Goal: Navigation & Orientation: Find specific page/section

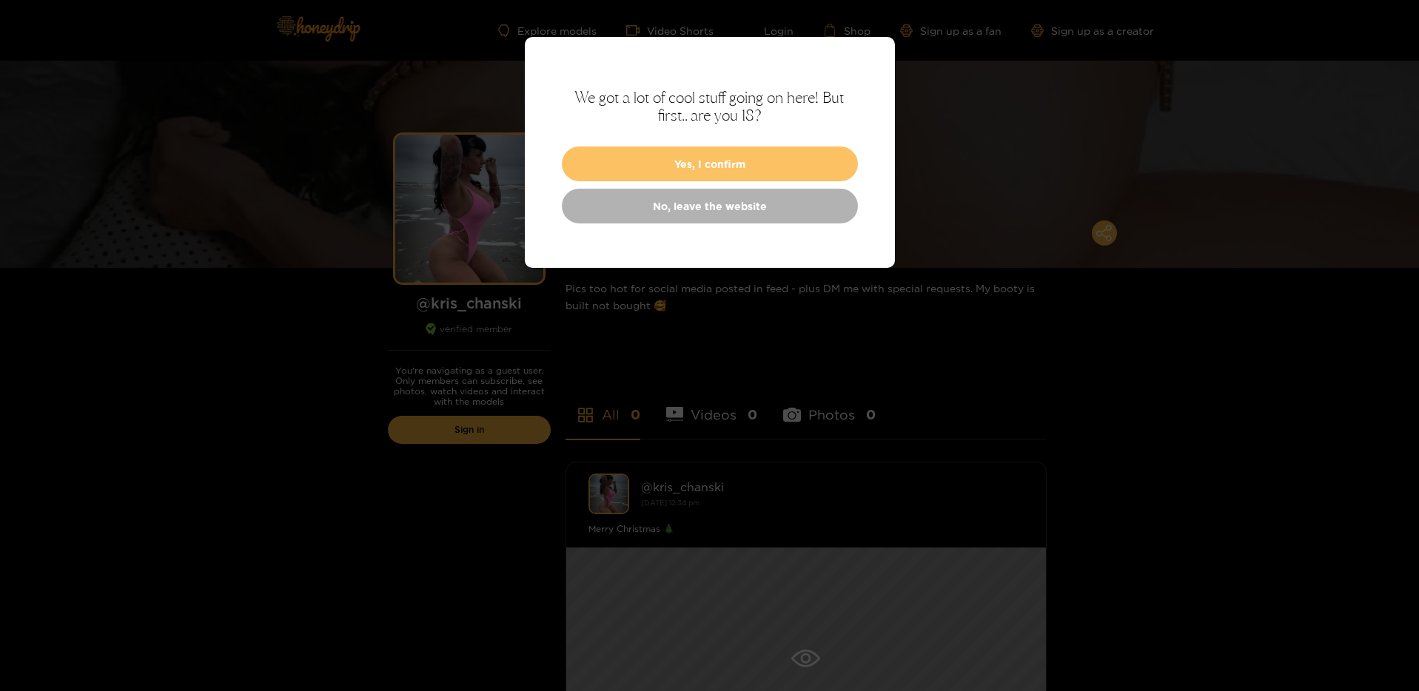
click at [729, 161] on button "Yes, I confirm" at bounding box center [710, 164] width 296 height 35
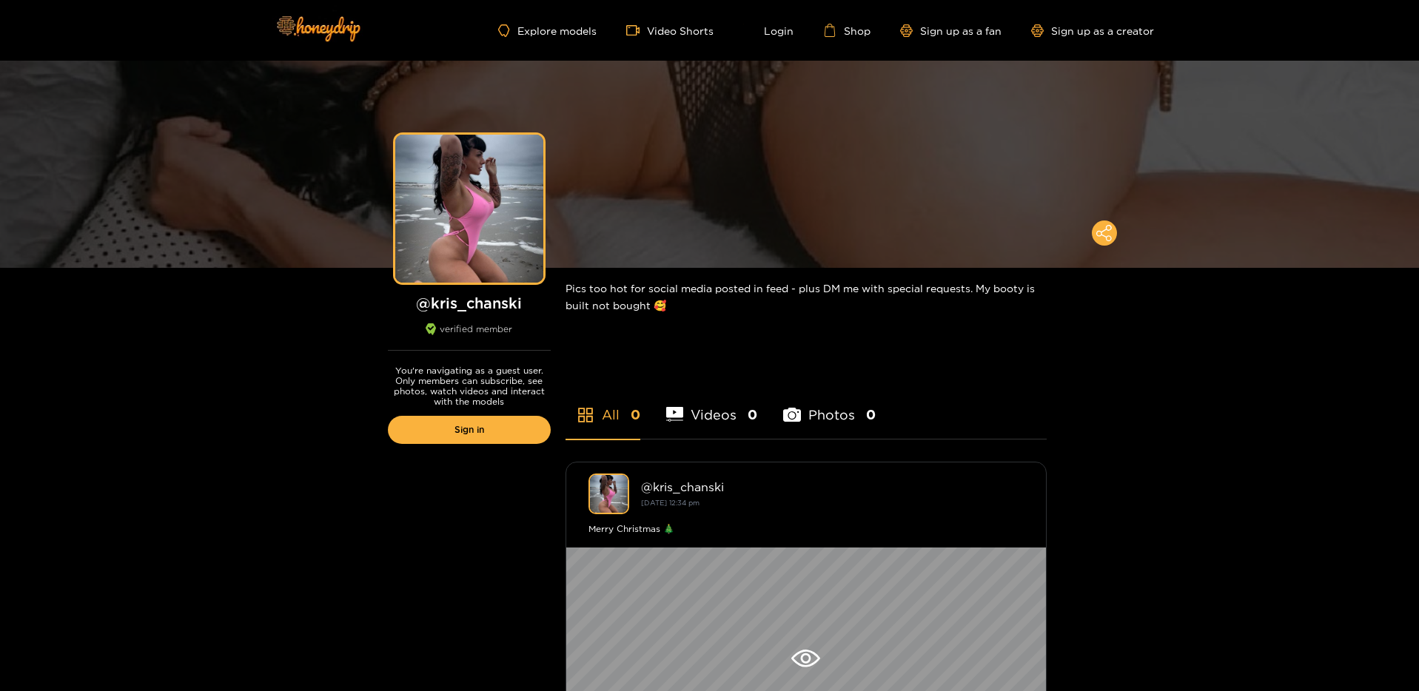
click at [964, 38] on div "Explore models Video Shorts Login Shop Sign up as a fan Sign up as a creator" at bounding box center [710, 30] width 888 height 61
click at [950, 31] on link "Sign up as a fan" at bounding box center [950, 30] width 101 height 13
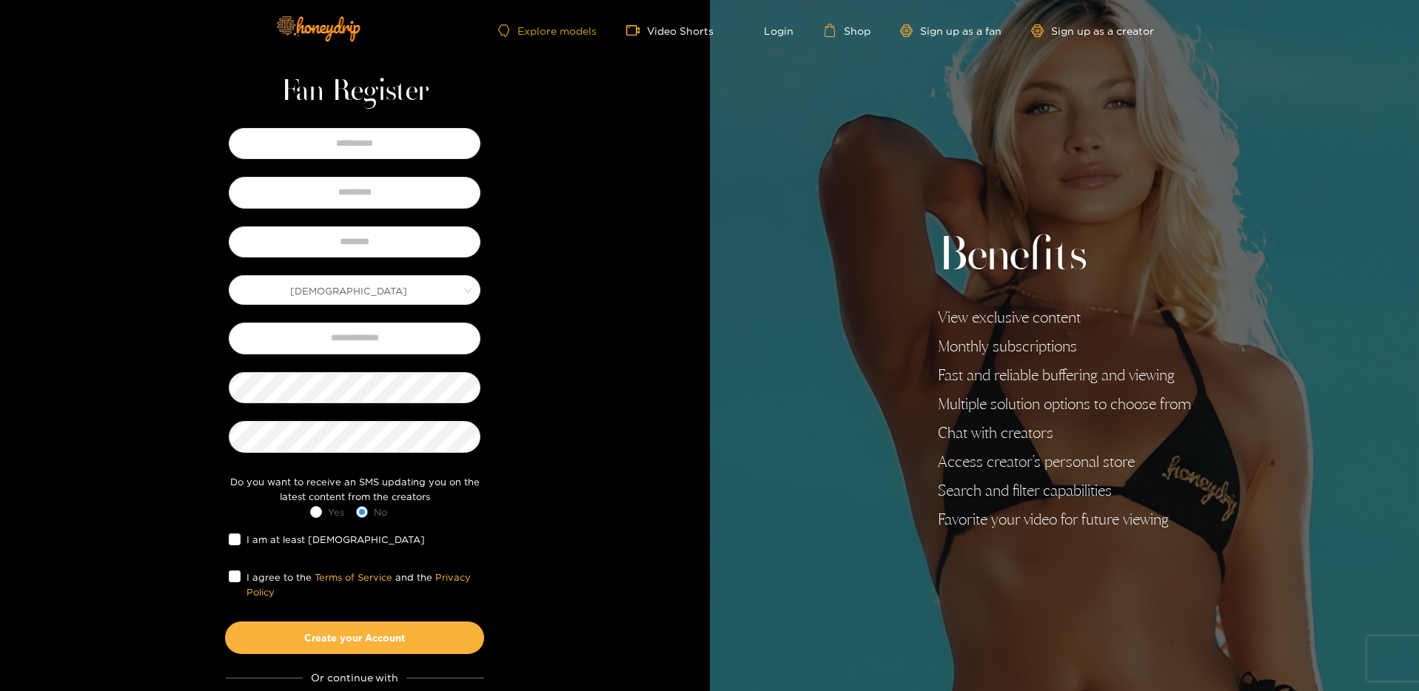
click at [577, 24] on link "Explore models" at bounding box center [547, 30] width 98 height 13
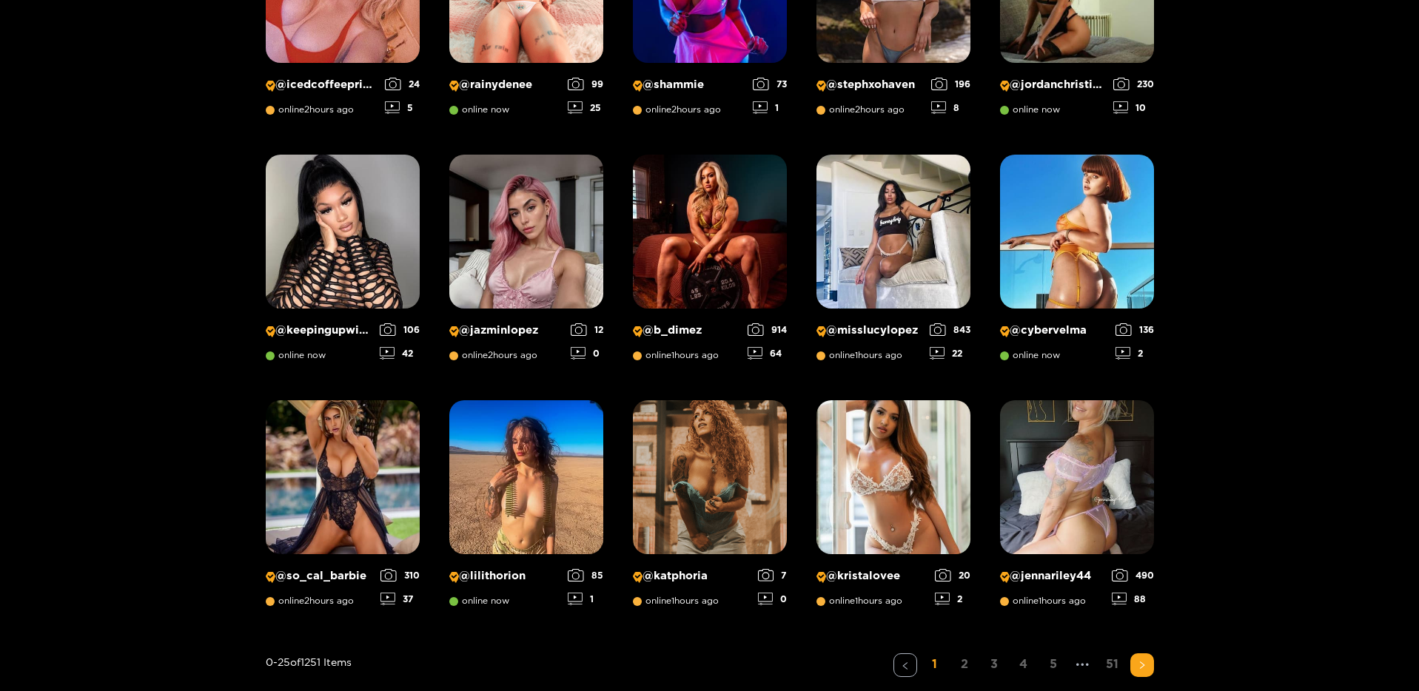
scroll to position [877, 0]
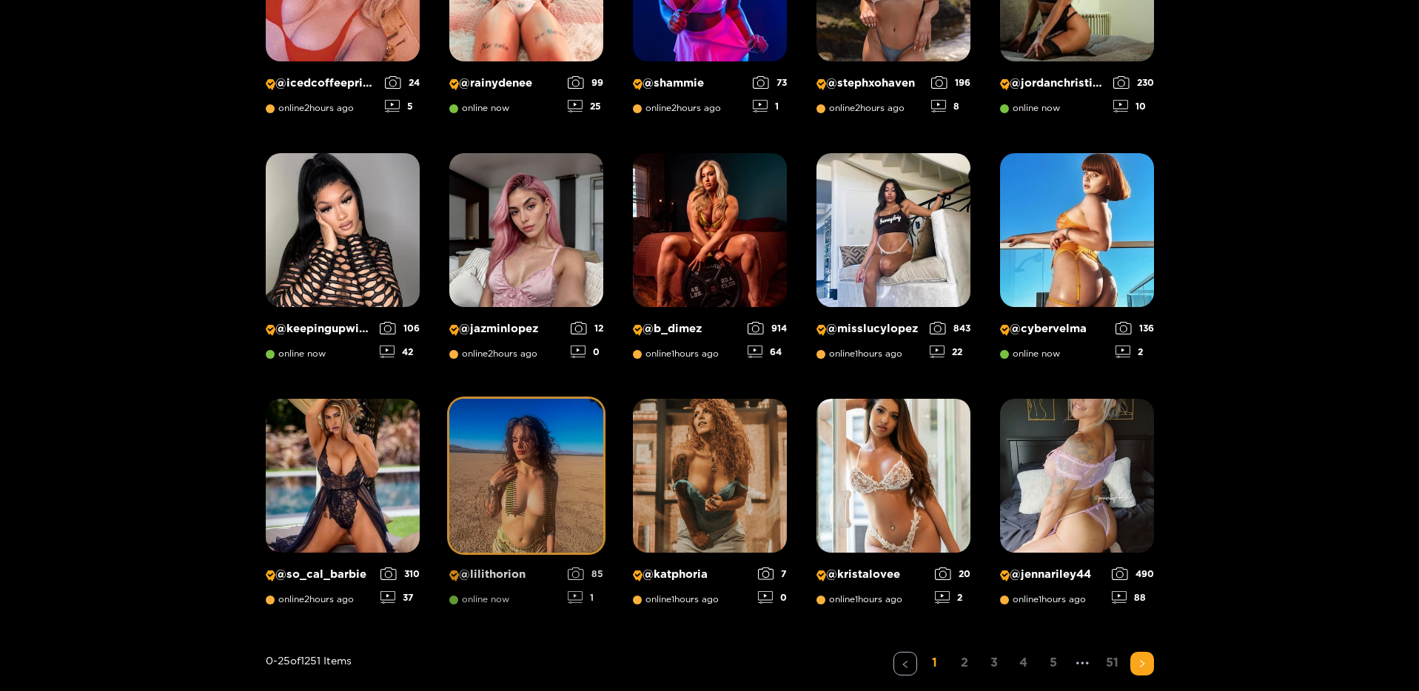
click at [529, 411] on img at bounding box center [526, 476] width 154 height 154
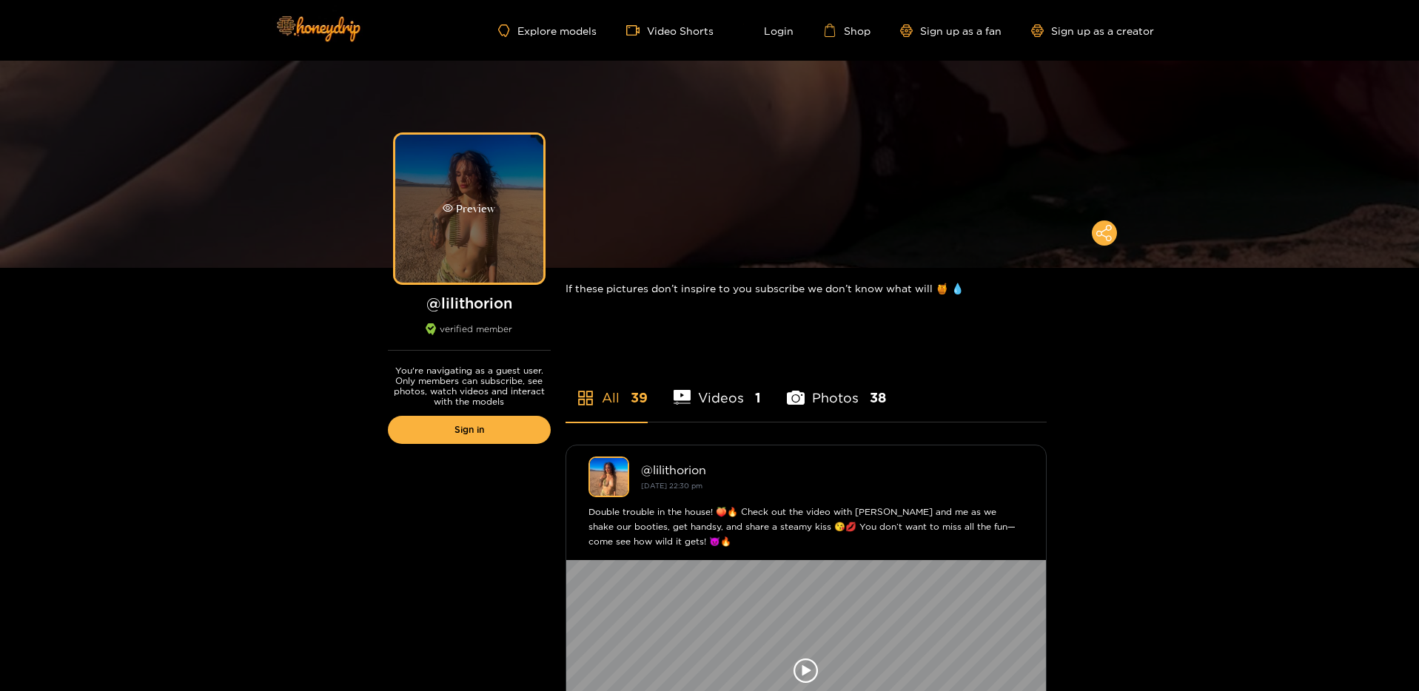
click at [530, 263] on div "Preview" at bounding box center [469, 209] width 148 height 148
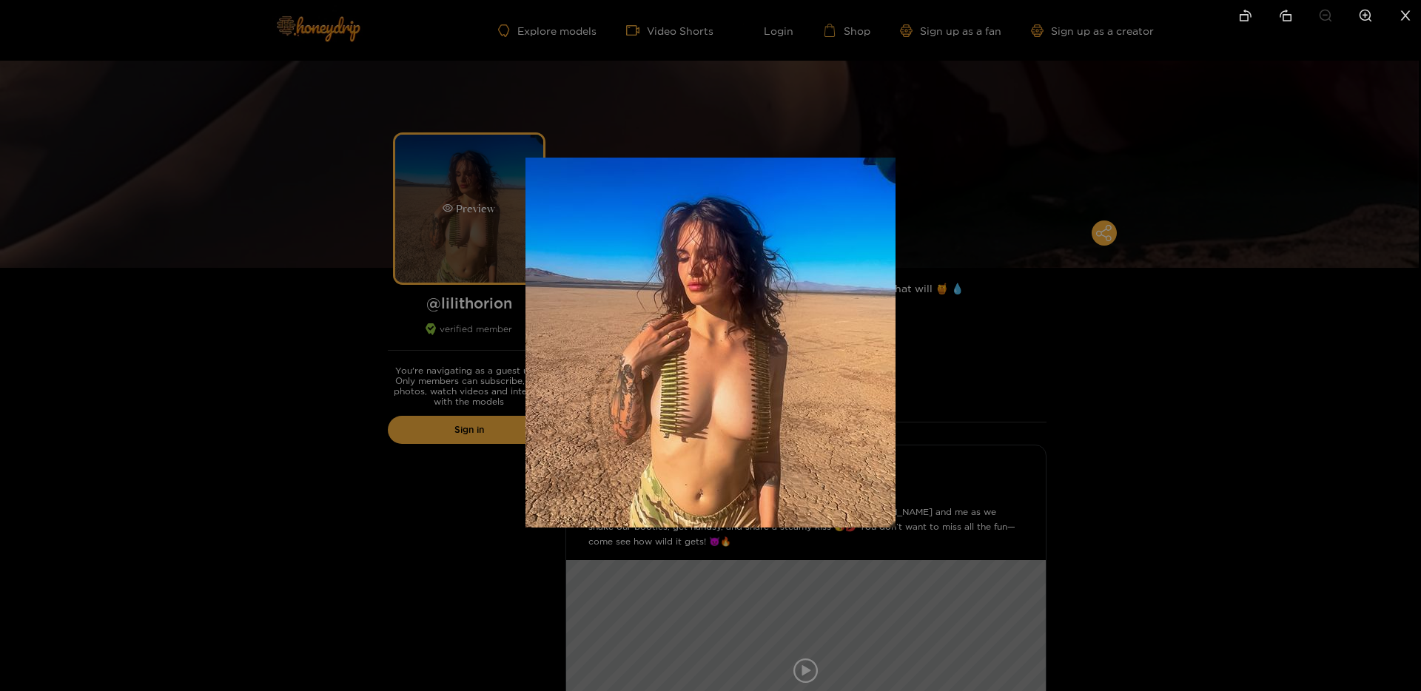
click at [530, 263] on img at bounding box center [710, 343] width 370 height 370
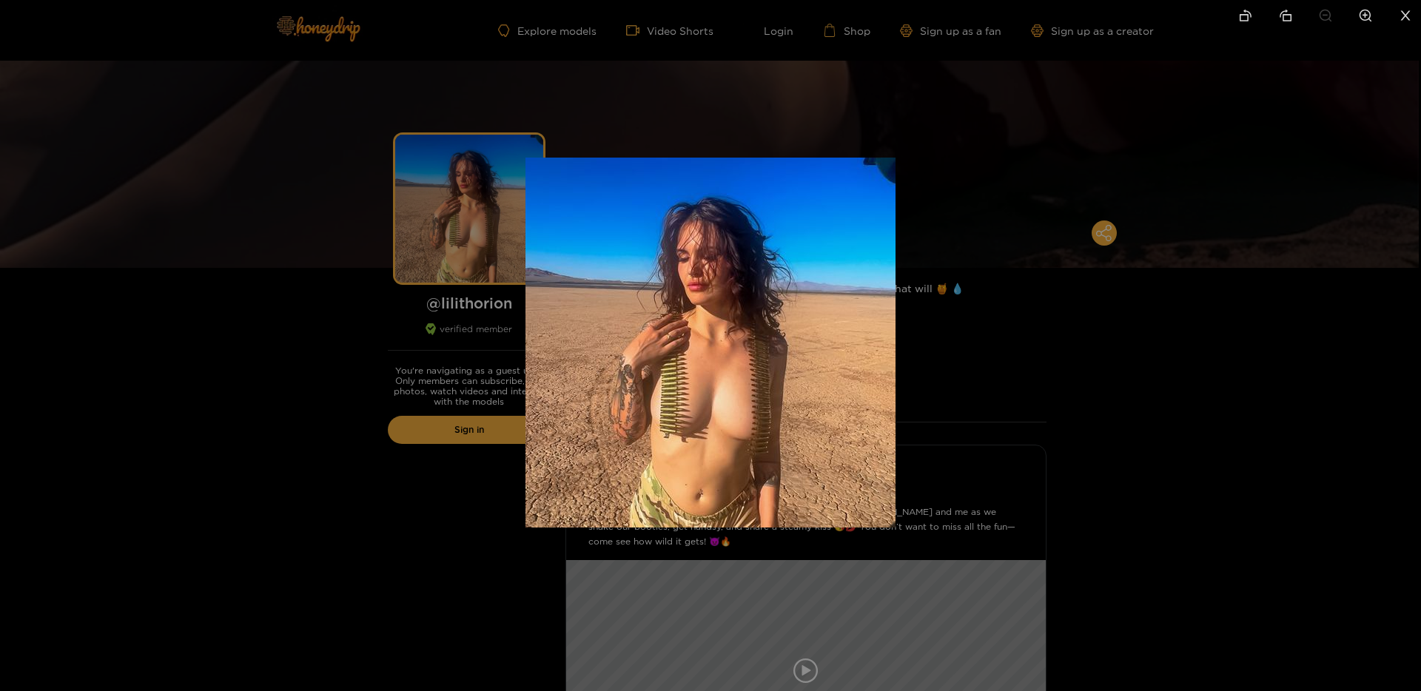
click at [1105, 260] on div at bounding box center [710, 345] width 1421 height 691
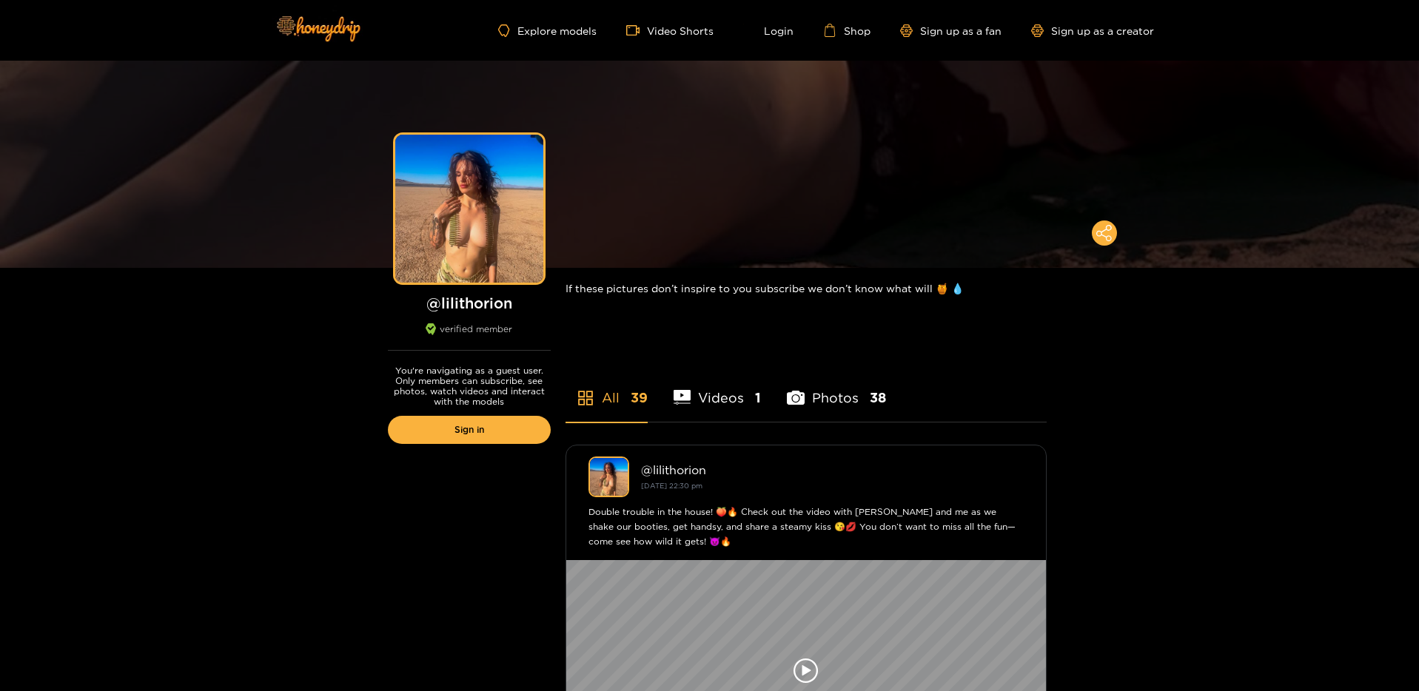
scroll to position [19, 0]
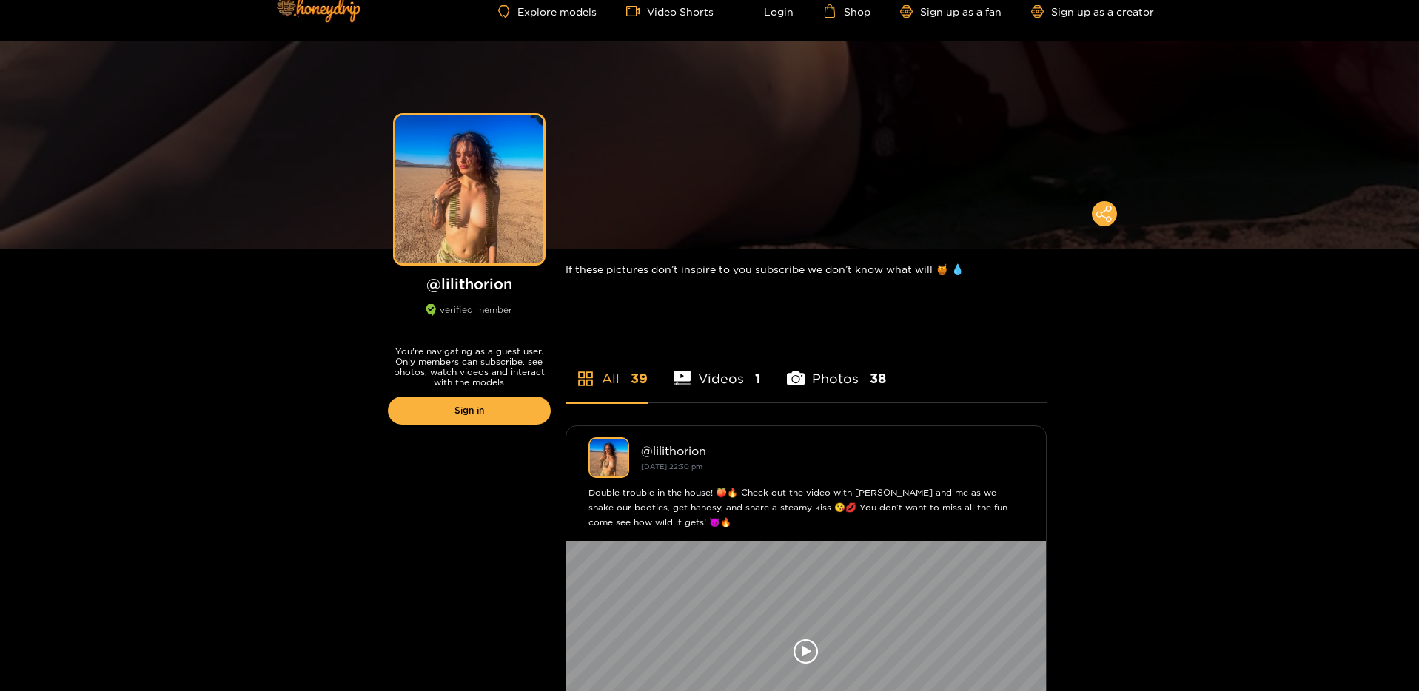
click at [836, 379] on li "Photos 38" at bounding box center [836, 369] width 99 height 67
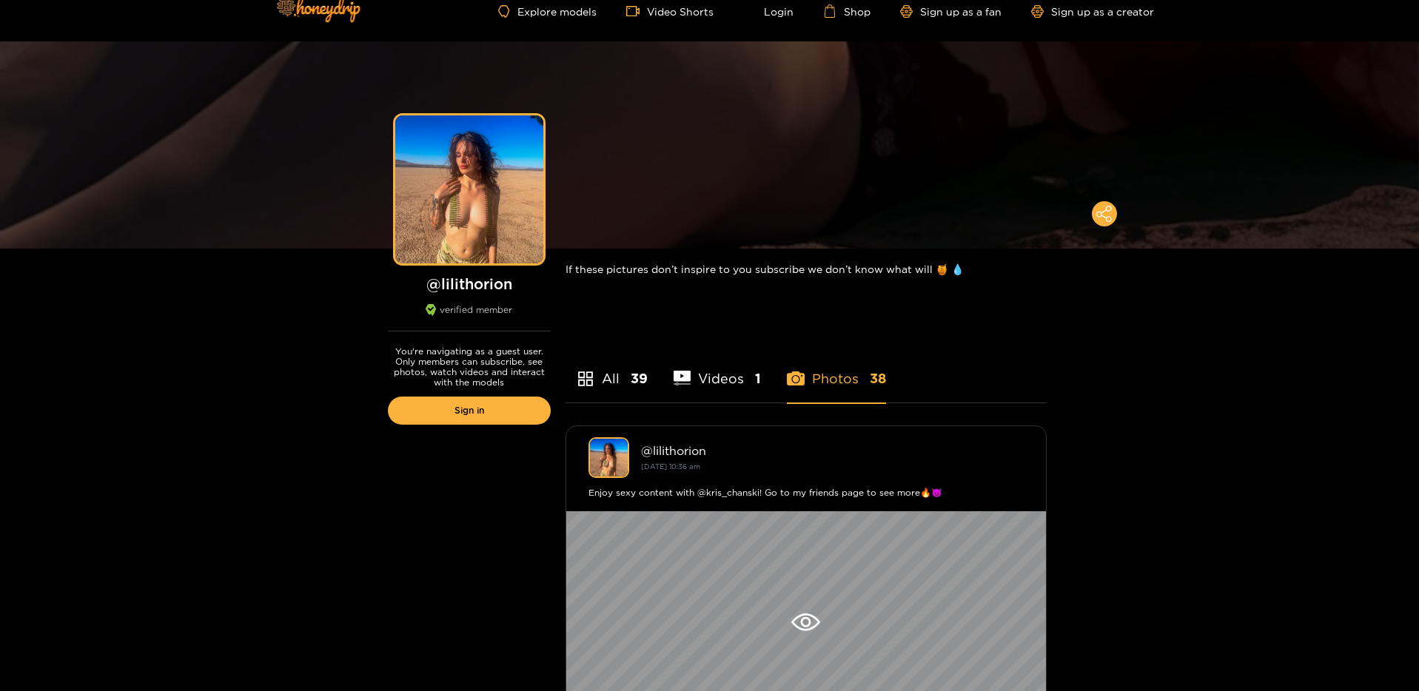
scroll to position [0, 0]
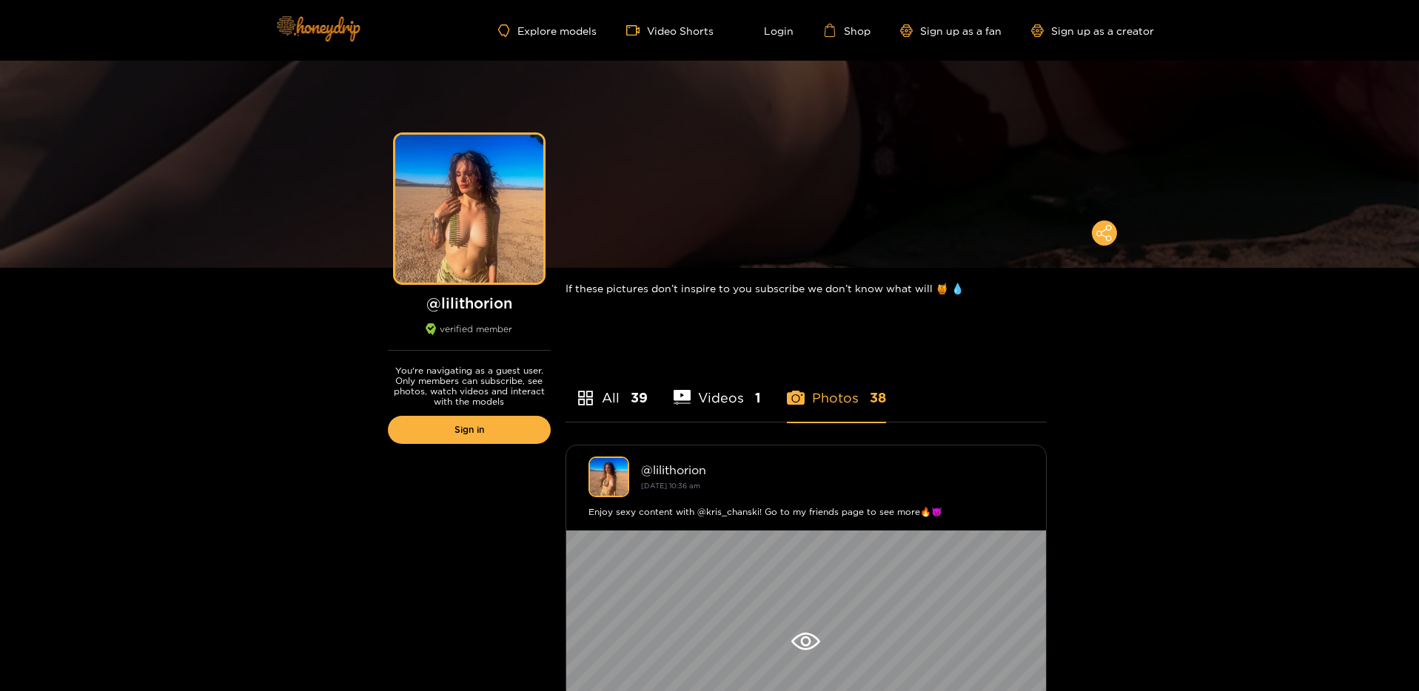
click at [344, 34] on img at bounding box center [318, 28] width 104 height 62
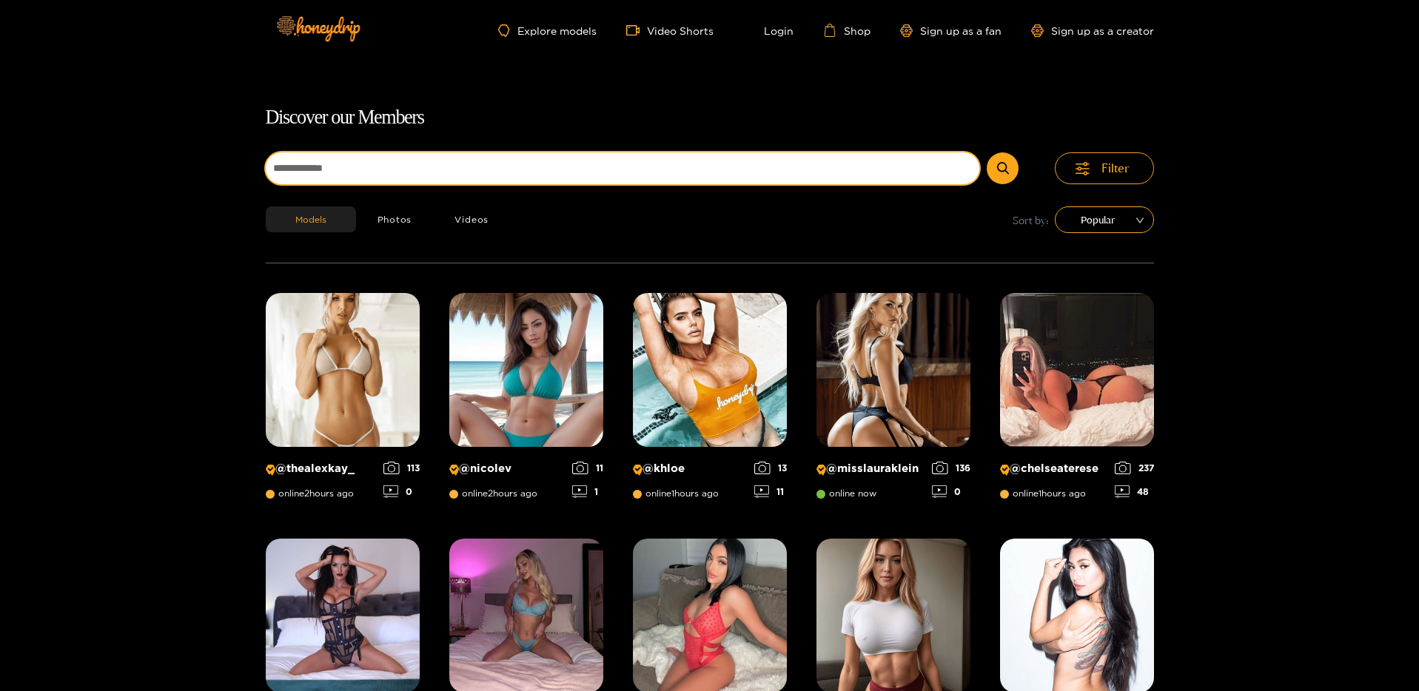
click at [538, 154] on input at bounding box center [623, 168] width 714 height 32
click at [446, 172] on input at bounding box center [623, 168] width 714 height 32
type input "*********"
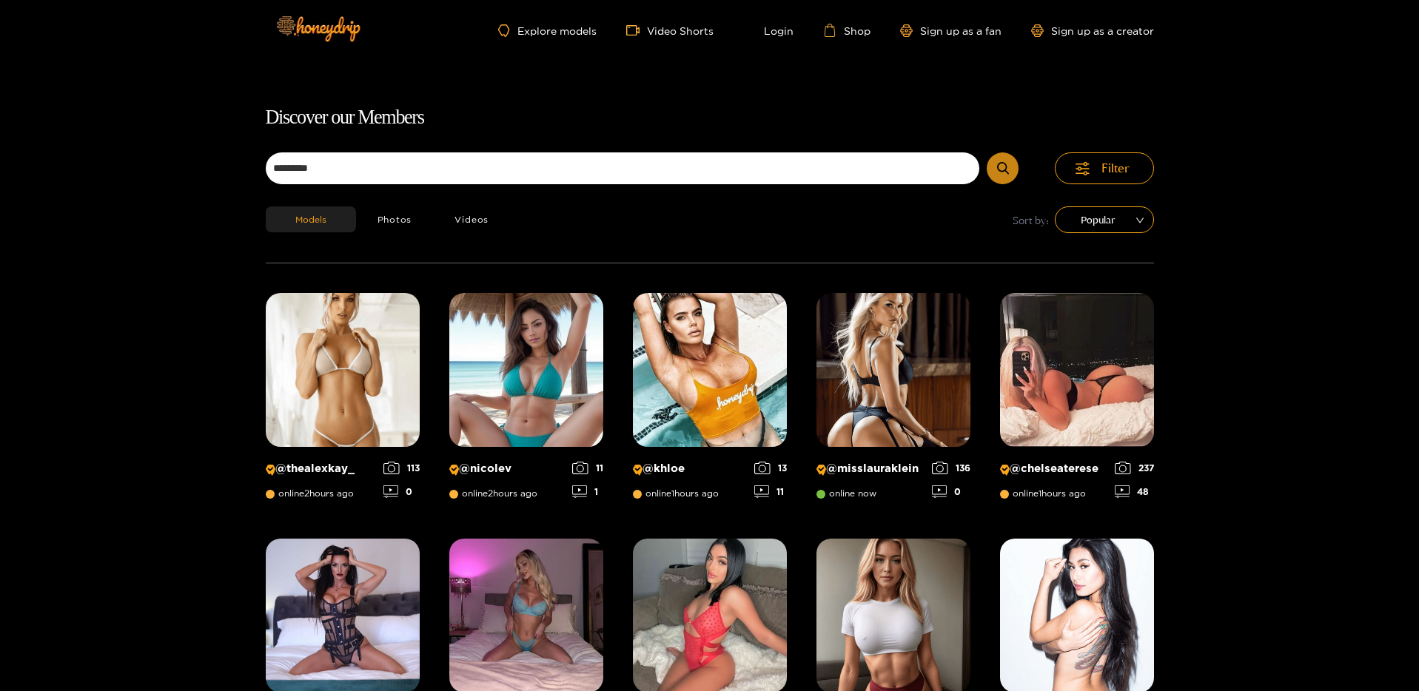
click at [1007, 165] on icon "submit" at bounding box center [1003, 168] width 12 height 13
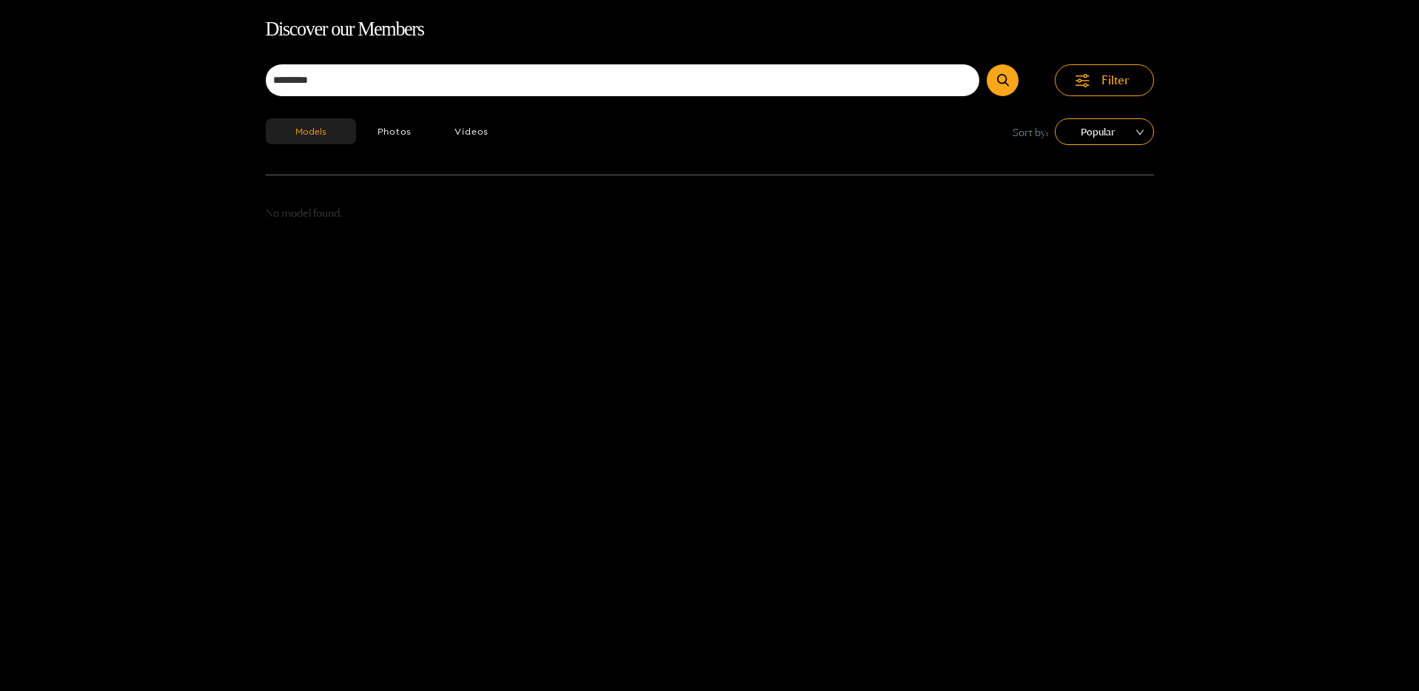
scroll to position [95, 0]
